Goal: Information Seeking & Learning: Learn about a topic

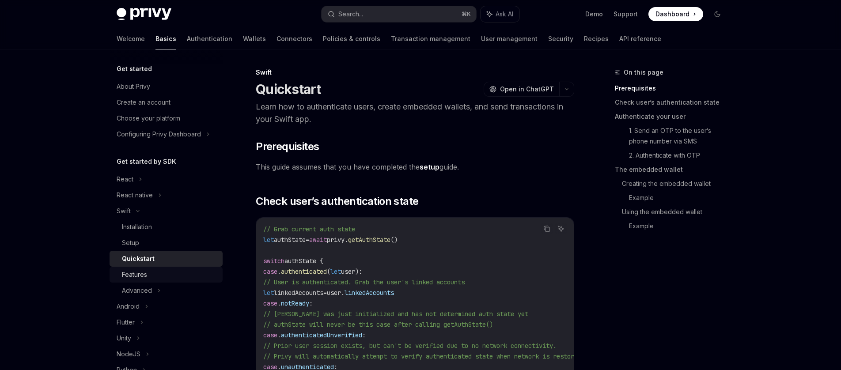
click at [158, 279] on div "Features" at bounding box center [169, 275] width 95 height 11
type textarea "*"
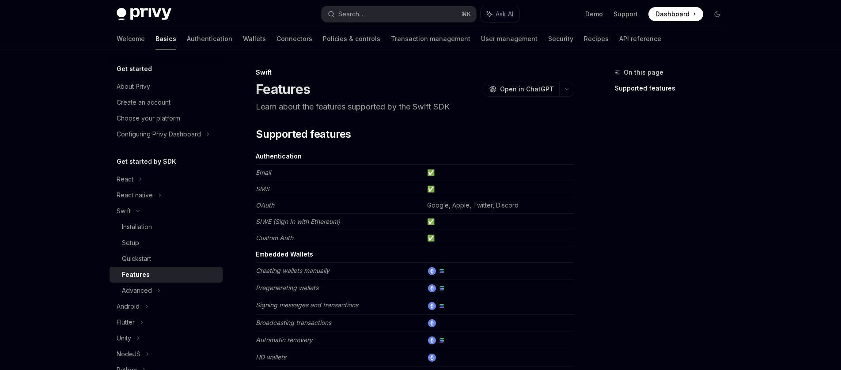
click at [350, 5] on div "Privy Docs home page Search... ⌘ K Ask AI Demo Support Dashboard Dashboard Sear…" at bounding box center [421, 14] width 608 height 28
click at [351, 15] on div "Search..." at bounding box center [350, 14] width 25 height 11
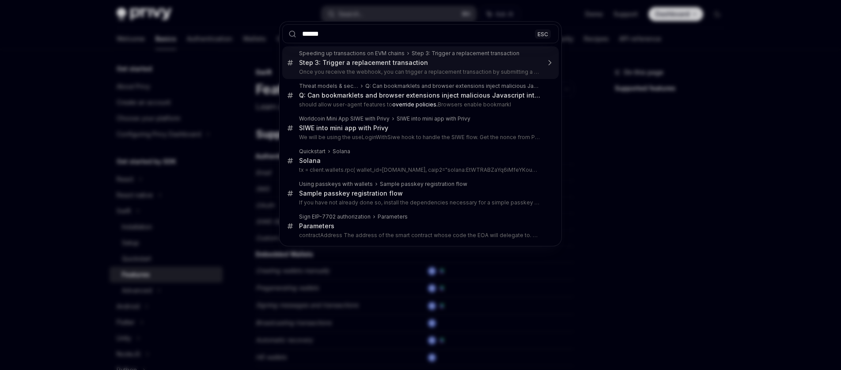
type input "*******"
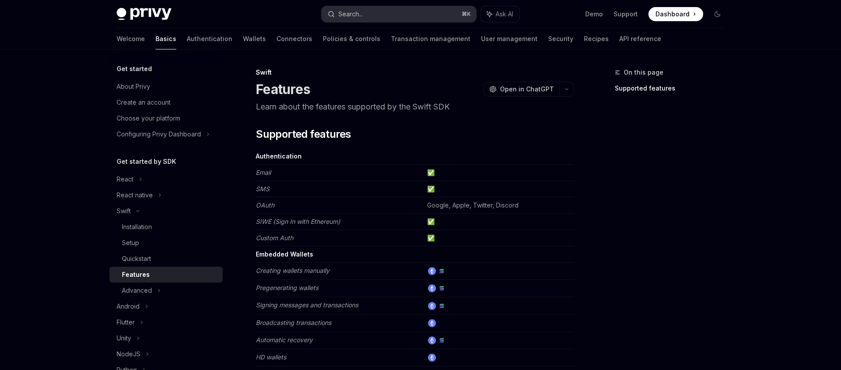
type textarea "*"
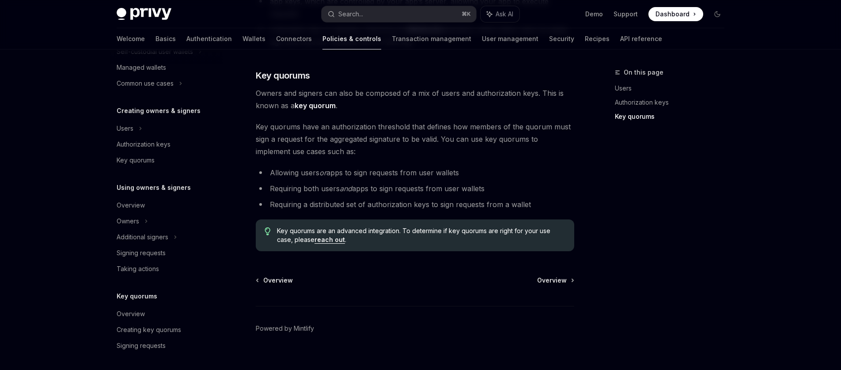
scroll to position [163, 0]
